Goal: Transaction & Acquisition: Obtain resource

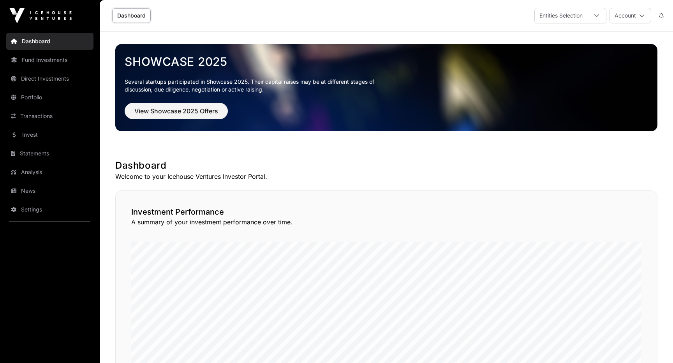
click at [36, 98] on link "Portfolio" at bounding box center [49, 97] width 87 height 17
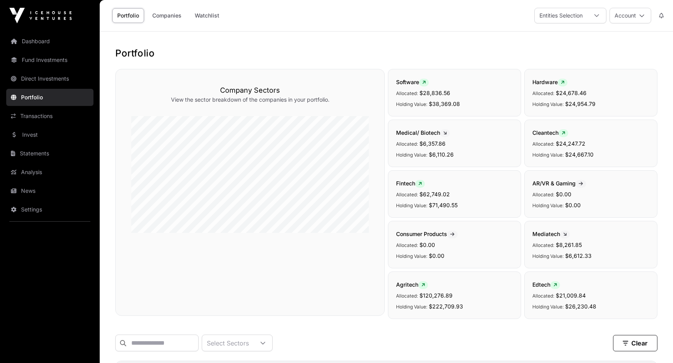
click at [40, 59] on link "Fund Investments" at bounding box center [49, 59] width 87 height 17
click at [34, 63] on link "Fund Investments" at bounding box center [49, 59] width 87 height 17
click at [50, 60] on link "Fund Investments" at bounding box center [49, 59] width 87 height 17
click at [52, 35] on link "Dashboard" at bounding box center [49, 41] width 87 height 17
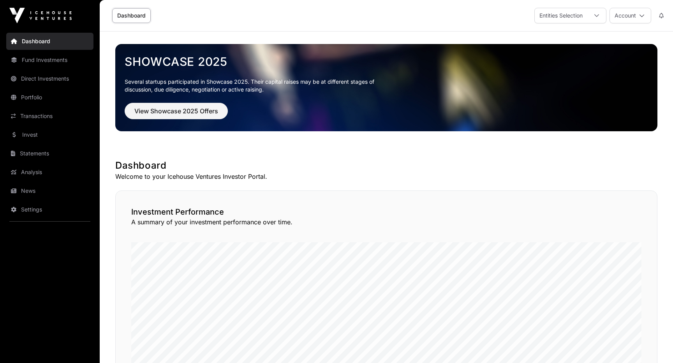
click at [64, 63] on link "Fund Investments" at bounding box center [49, 59] width 87 height 17
click at [30, 62] on link "Fund Investments" at bounding box center [49, 59] width 87 height 17
click at [20, 63] on link "Fund Investments" at bounding box center [49, 59] width 87 height 17
click at [24, 81] on link "Direct Investments" at bounding box center [49, 78] width 87 height 17
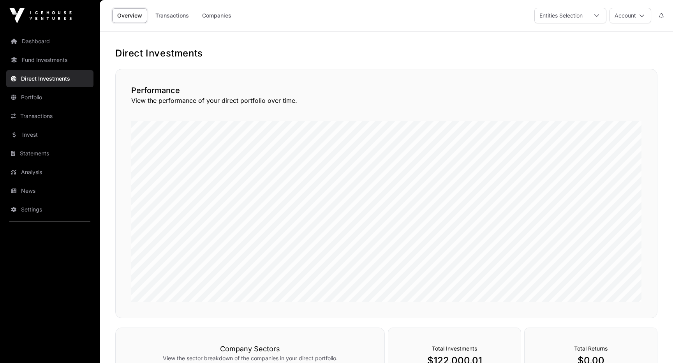
click at [26, 98] on link "Portfolio" at bounding box center [49, 97] width 87 height 17
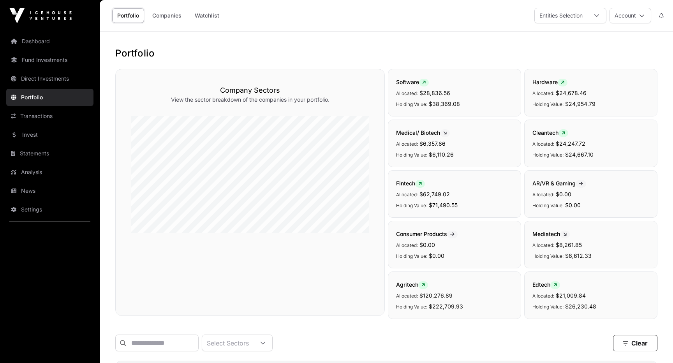
click at [48, 62] on link "Fund Investments" at bounding box center [49, 59] width 87 height 17
click at [78, 60] on link "Fund Investments" at bounding box center [49, 59] width 87 height 17
click at [17, 60] on icon at bounding box center [14, 59] width 6 height 5
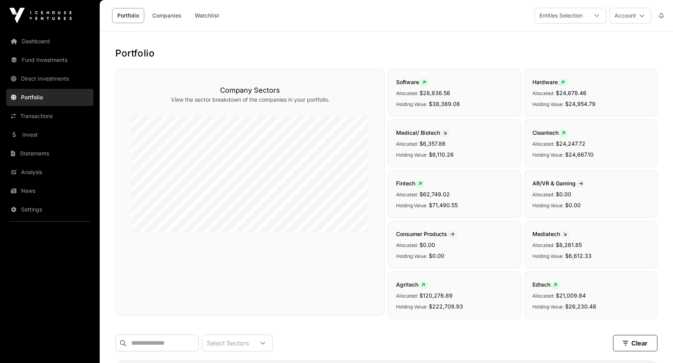
click at [17, 60] on icon at bounding box center [14, 59] width 6 height 5
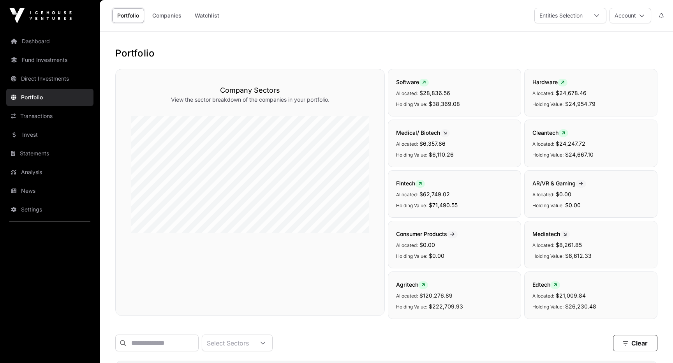
click at [17, 60] on icon at bounding box center [14, 59] width 6 height 5
click at [19, 35] on link "Dashboard" at bounding box center [49, 41] width 87 height 17
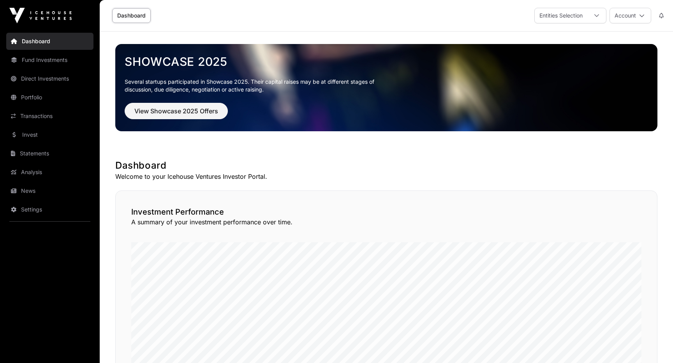
click at [42, 60] on link "Fund Investments" at bounding box center [49, 59] width 87 height 17
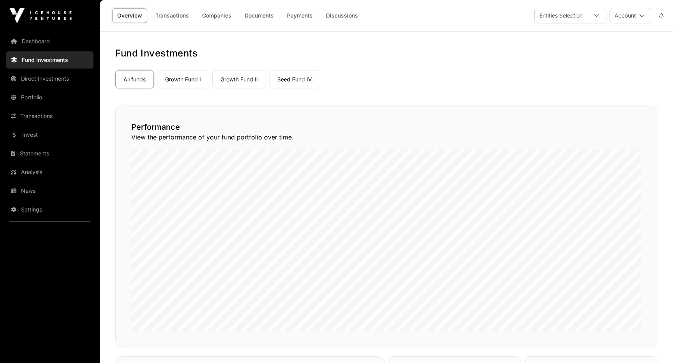
click at [190, 76] on link "Growth Fund I" at bounding box center [183, 80] width 52 height 18
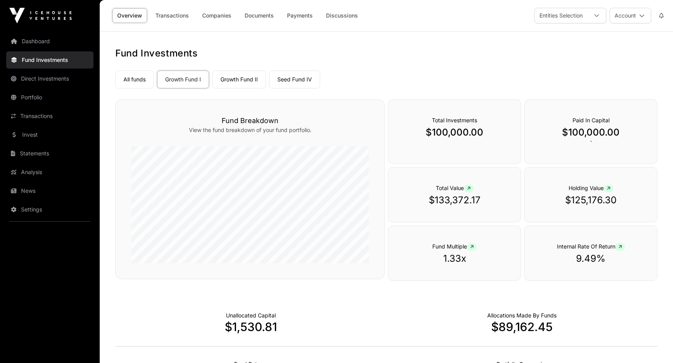
click at [253, 79] on link "Growth Fund II" at bounding box center [239, 80] width 54 height 18
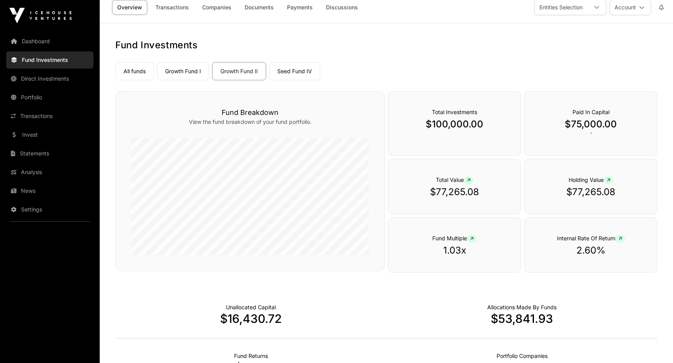
scroll to position [4, 0]
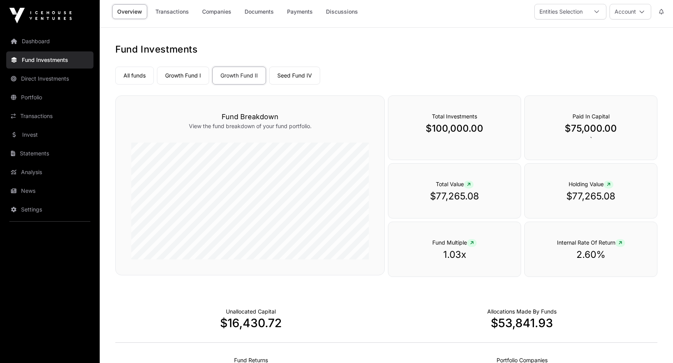
click at [206, 72] on link "Growth Fund I" at bounding box center [183, 76] width 52 height 18
click at [176, 14] on link "Transactions" at bounding box center [172, 11] width 44 height 15
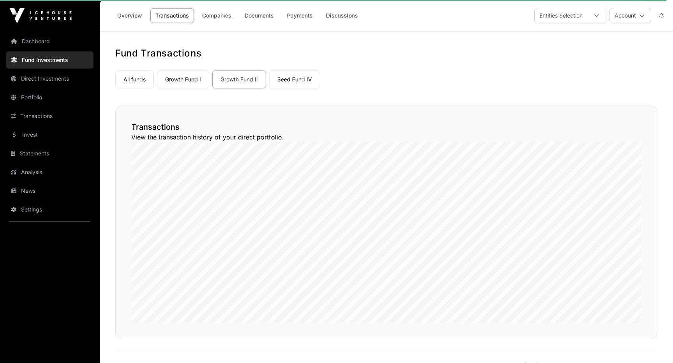
click at [193, 79] on link "Growth Fund I" at bounding box center [183, 80] width 52 height 18
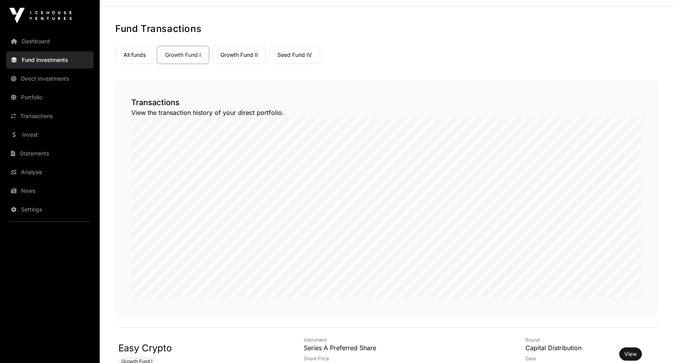
scroll to position [25, 0]
click at [299, 56] on link "Seed Fund IV" at bounding box center [294, 54] width 51 height 18
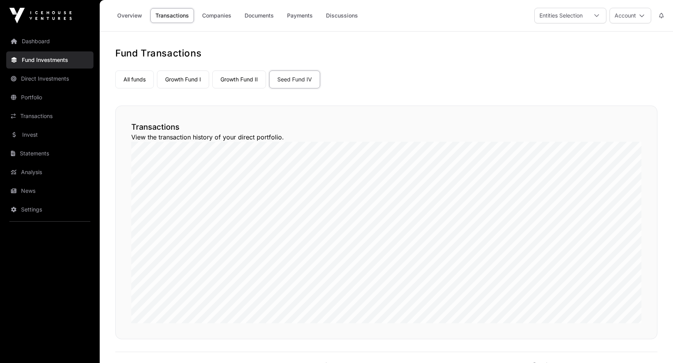
click at [301, 19] on link "Payments" at bounding box center [300, 15] width 36 height 15
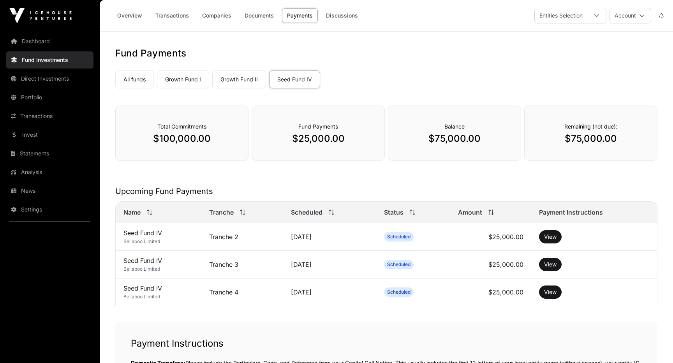
scroll to position [12, 0]
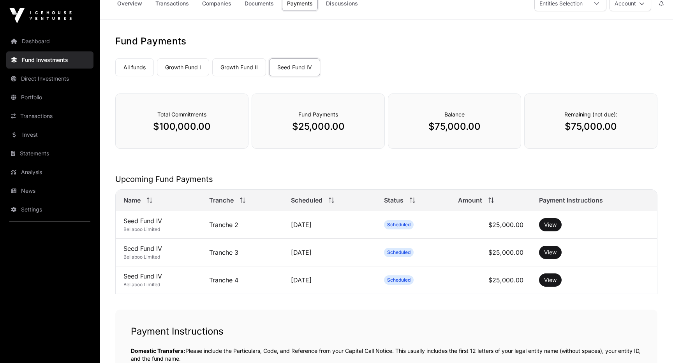
click at [192, 71] on link "Growth Fund I" at bounding box center [183, 67] width 52 height 18
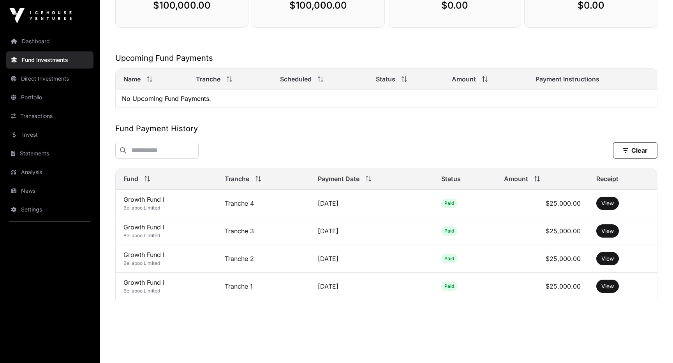
scroll to position [137, 0]
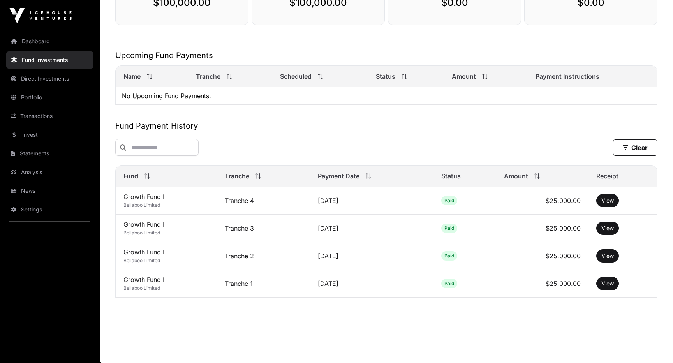
click at [611, 286] on link "View" at bounding box center [608, 284] width 12 height 8
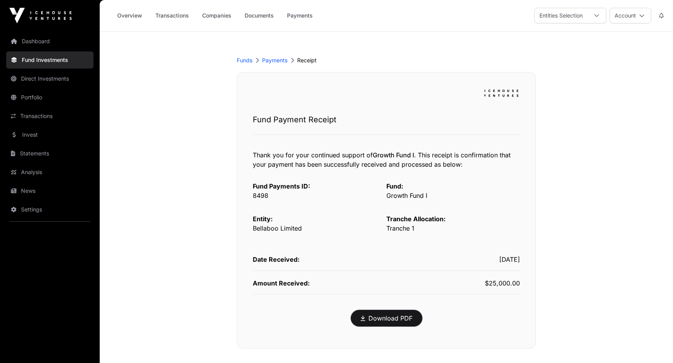
click at [382, 323] on button "Download PDF" at bounding box center [386, 318] width 71 height 16
click at [387, 318] on link "Download PDF" at bounding box center [387, 318] width 52 height 9
click at [21, 42] on link "Dashboard" at bounding box center [49, 41] width 87 height 17
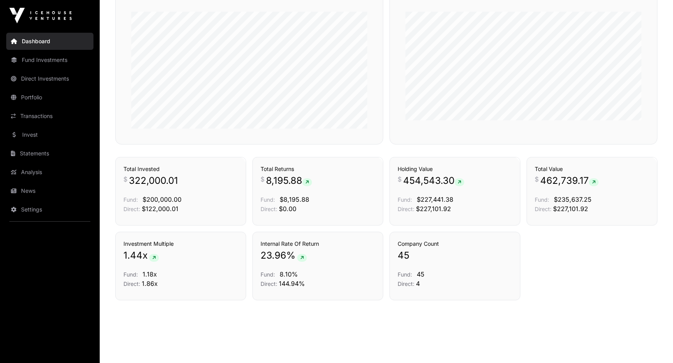
scroll to position [487, 0]
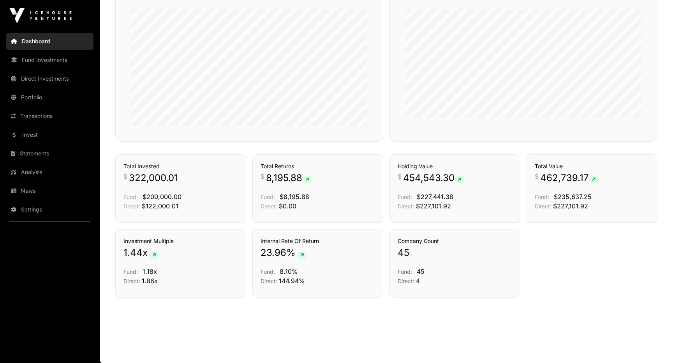
click at [42, 80] on link "Direct Investments" at bounding box center [49, 78] width 87 height 17
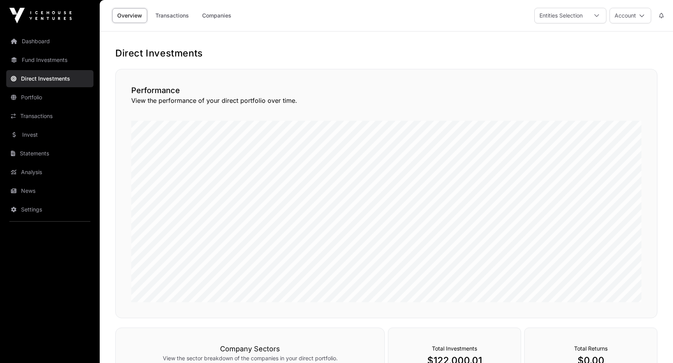
click at [215, 20] on link "Companies" at bounding box center [216, 15] width 39 height 15
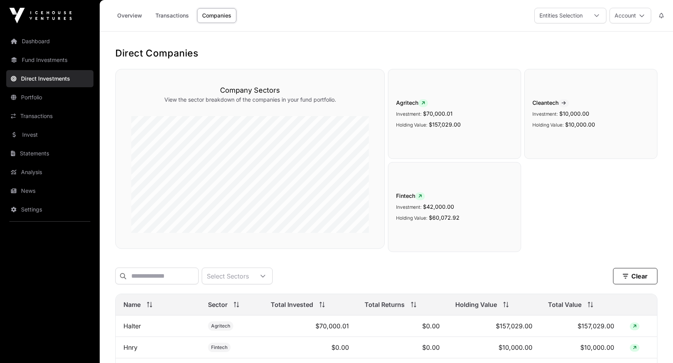
click at [34, 44] on link "Dashboard" at bounding box center [49, 41] width 87 height 17
